Goal: Communication & Community: Answer question/provide support

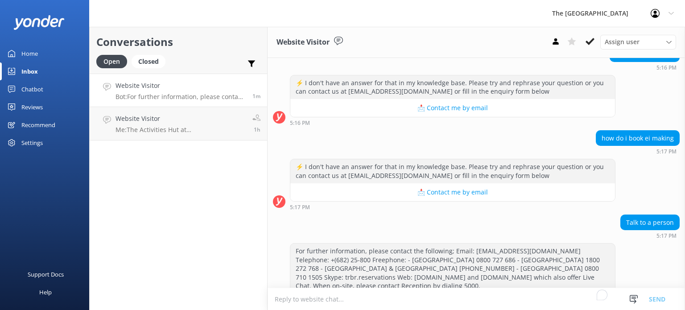
scroll to position [203, 0]
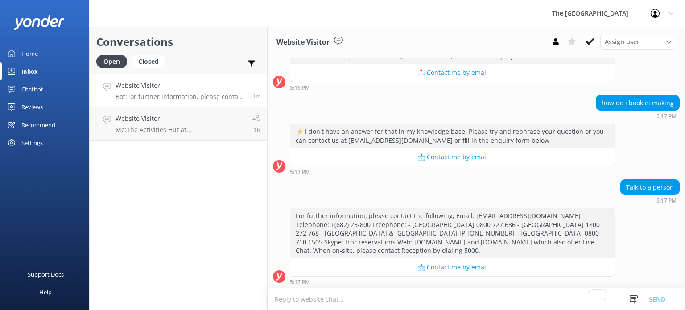
click at [344, 301] on textarea "To enrich screen reader interactions, please activate Accessibility in Grammarl…" at bounding box center [476, 299] width 417 height 22
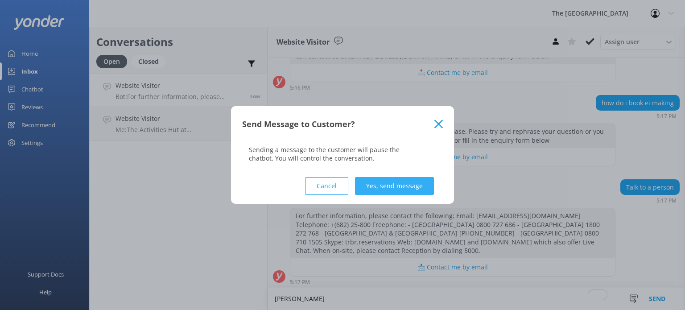
type textarea "[PERSON_NAME]"
click at [381, 185] on button "Yes, send message" at bounding box center [394, 186] width 79 height 18
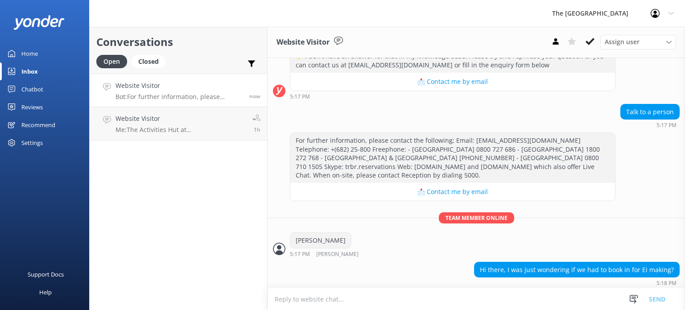
scroll to position [278, 0]
click at [398, 293] on textarea "To enrich screen reader interactions, please activate Accessibility in Grammarl…" at bounding box center [476, 299] width 417 height 22
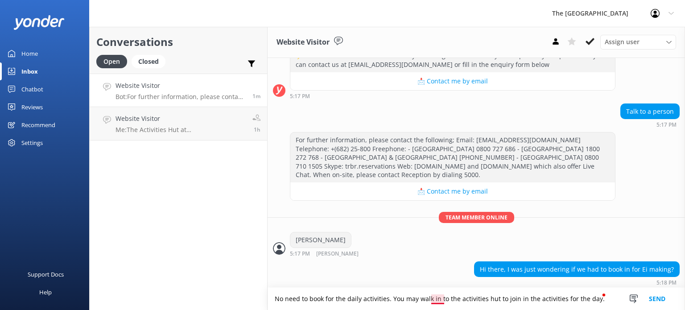
click at [431, 300] on textarea "No need to book for the daily activities. You may walk in to the activities hut…" at bounding box center [476, 299] width 417 height 22
click at [444, 301] on textarea "No need to book for the daily activities. You may walk-in to the activities hut…" at bounding box center [476, 299] width 417 height 22
type textarea "No need to book for the daily activities. You may walk into the activities hut …"
click at [652, 302] on button "Send" at bounding box center [656, 299] width 33 height 22
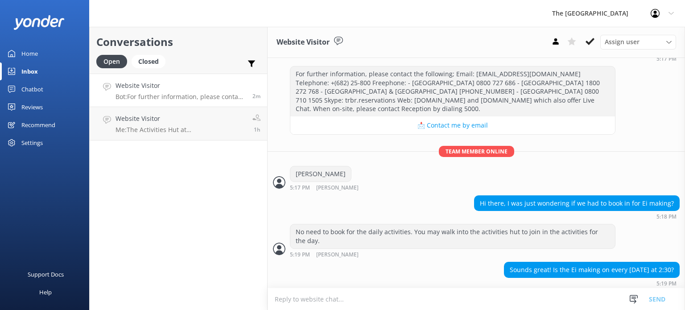
scroll to position [345, 0]
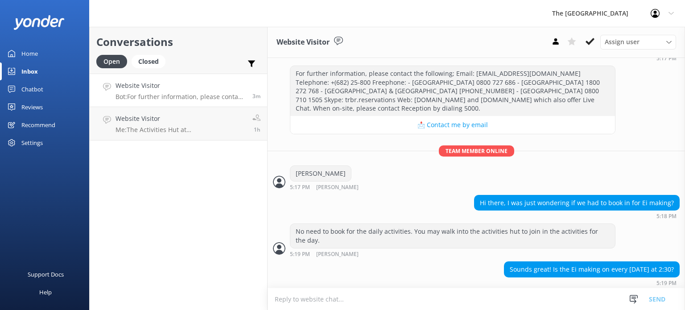
click at [334, 299] on textarea "To enrich screen reader interactions, please activate Accessibility in Grammarl…" at bounding box center [476, 299] width 417 height 22
type textarea "I"
type textarea "The Ei Flower making is every [DATE] at 3PM."
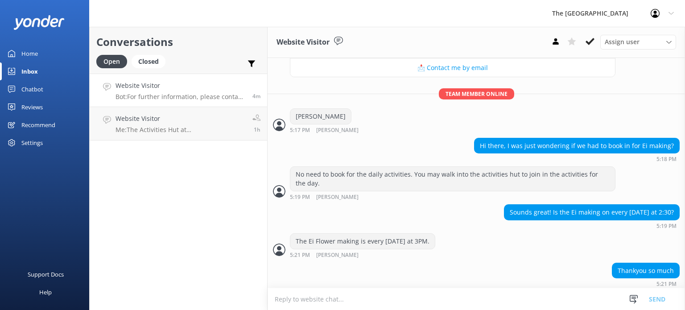
scroll to position [403, 0]
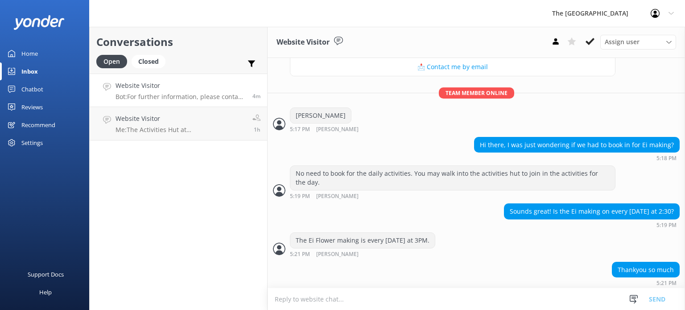
click at [310, 299] on textarea "To enrich screen reader interactions, please activate Accessibility in Grammarl…" at bounding box center [476, 299] width 417 height 22
type textarea "You're welcome. Is there anything else I can help you with?"
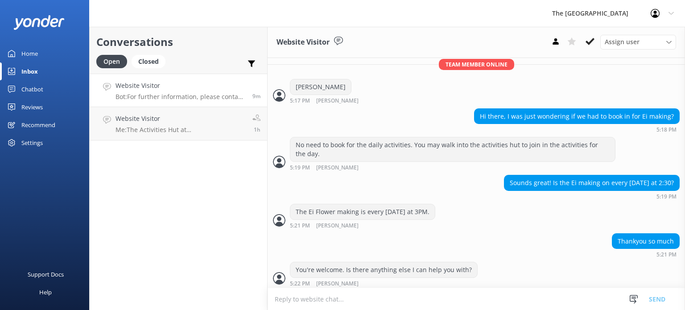
scroll to position [460, 0]
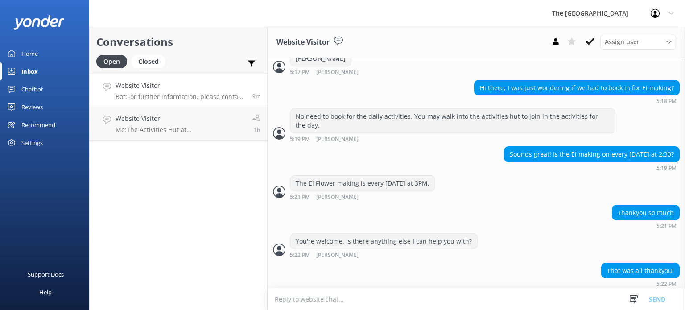
click at [347, 296] on textarea "To enrich screen reader interactions, please activate Accessibility in Grammarl…" at bounding box center [476, 299] width 417 height 22
